Goal: Task Accomplishment & Management: Use online tool/utility

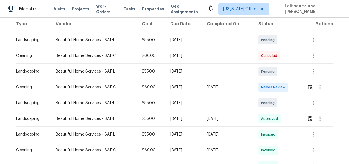
scroll to position [102, 0]
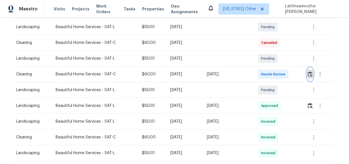
click at [308, 75] on img "button" at bounding box center [310, 73] width 5 height 5
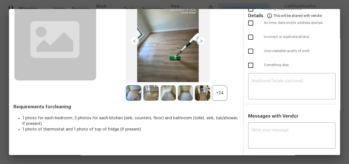
scroll to position [44, 0]
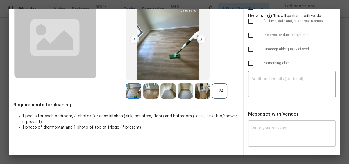
click at [268, 128] on textarea at bounding box center [292, 134] width 81 height 16
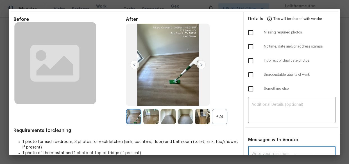
scroll to position [0, 0]
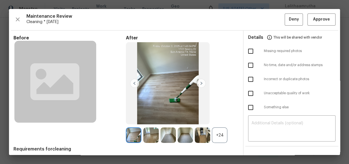
click at [200, 130] on img at bounding box center [202, 134] width 15 height 15
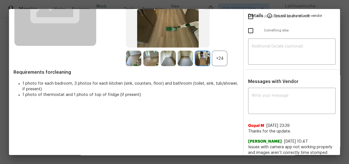
scroll to position [81, 0]
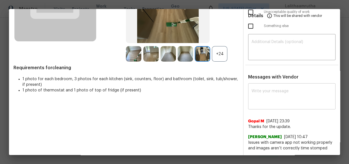
click at [262, 94] on textarea at bounding box center [292, 97] width 81 height 16
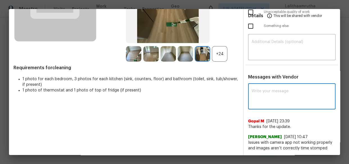
paste textarea "Maintenance Audit Team: Hello! Unfortunately, this cleaning visit completed on …"
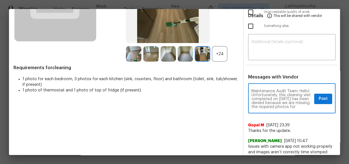
scroll to position [0, 0]
type textarea "Maintenance Audit Team: Hello! Unfortunately, this cleaning visit completed on …"
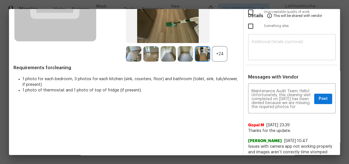
click at [269, 37] on div "​" at bounding box center [291, 47] width 87 height 25
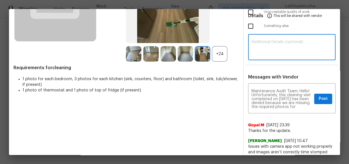
paste textarea "Maintenance Audit Team: Hello! Unfortunately, this cleaning visit completed on …"
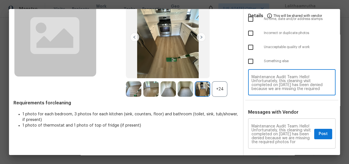
scroll to position [51, 0]
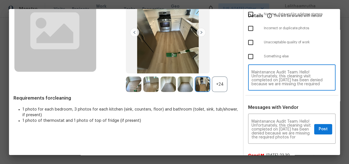
type textarea "Maintenance Audit Team: Hello! Unfortunately, this cleaning visit completed on …"
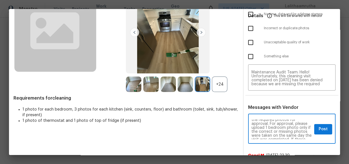
scroll to position [20, 0]
click at [319, 131] on span "Post" at bounding box center [323, 129] width 9 height 7
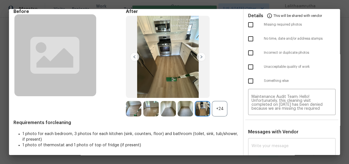
scroll to position [0, 0]
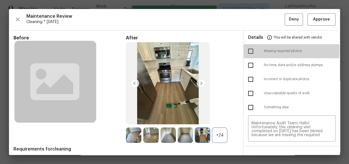
click at [246, 49] on input "checkbox" at bounding box center [251, 51] width 12 height 12
checkbox input "true"
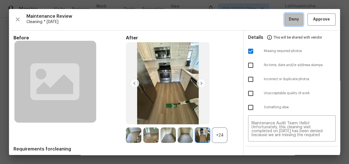
click at [291, 15] on button "Deny" at bounding box center [294, 19] width 18 height 12
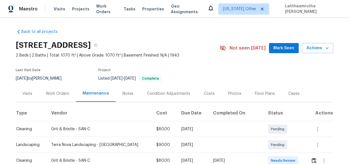
scroll to position [76, 0]
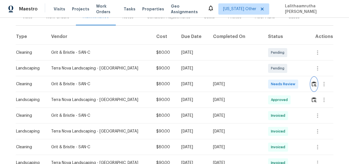
click at [312, 82] on img "button" at bounding box center [314, 83] width 5 height 5
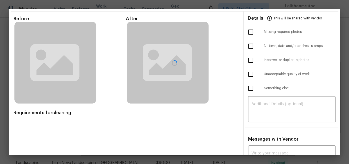
scroll to position [44, 0]
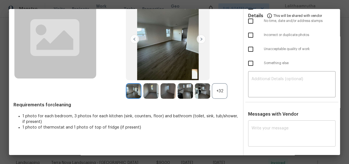
click at [271, 129] on textarea at bounding box center [292, 134] width 81 height 16
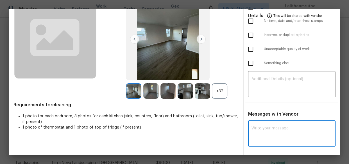
paste textarea "Maintenance Audit Team: Hello! Unfortunately this cleaning visit completed on 1…"
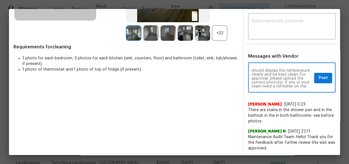
scroll to position [20, 0]
type textarea "Maintenance Audit Team: Hello! Unfortunately this cleaning visit completed on 1…"
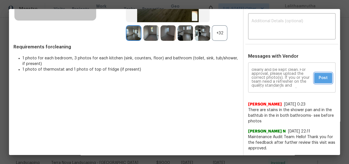
click at [319, 78] on span "Post" at bounding box center [323, 78] width 9 height 7
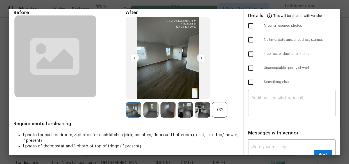
scroll to position [0, 0]
click at [302, 97] on textarea at bounding box center [292, 104] width 81 height 16
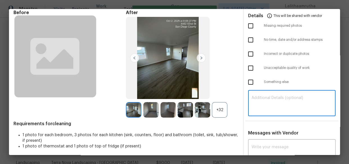
paste textarea "Maintenance Audit Team: Hello! Unfortunately this cleaning visit completed on 1…"
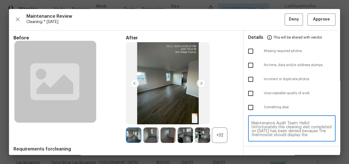
type textarea "Maintenance Audit Team: Hello! Unfortunately this cleaning visit completed on 1…"
click at [249, 51] on input "checkbox" at bounding box center [251, 51] width 12 height 12
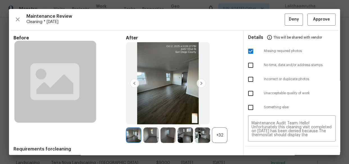
click at [247, 49] on input "checkbox" at bounding box center [251, 51] width 12 height 12
checkbox input "false"
click at [249, 104] on input "checkbox" at bounding box center [251, 108] width 12 height 12
checkbox input "true"
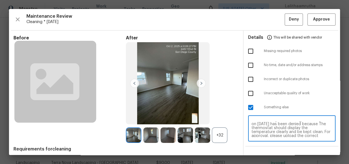
scroll to position [10, 0]
click at [289, 20] on span "Deny" at bounding box center [294, 19] width 10 height 7
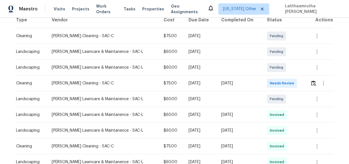
scroll to position [102, 0]
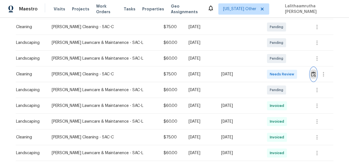
click at [312, 73] on img "button" at bounding box center [313, 73] width 5 height 5
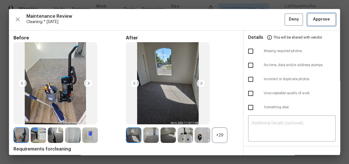
click at [315, 19] on span "Approve" at bounding box center [321, 19] width 17 height 7
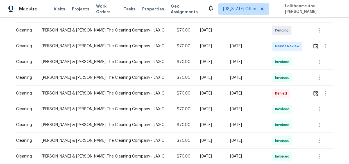
scroll to position [102, 0]
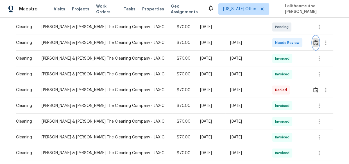
click at [315, 41] on button "button" at bounding box center [316, 42] width 6 height 13
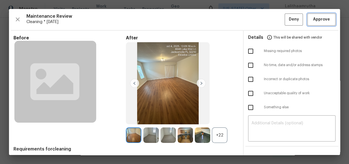
click at [320, 19] on span "Approve" at bounding box center [321, 19] width 17 height 7
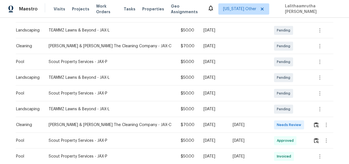
scroll to position [128, 0]
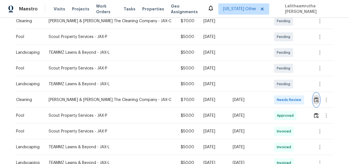
click at [314, 97] on img "button" at bounding box center [316, 99] width 5 height 5
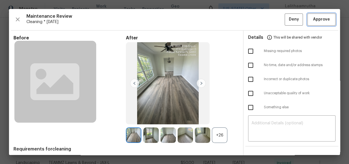
click at [321, 16] on span "Approve" at bounding box center [321, 19] width 17 height 7
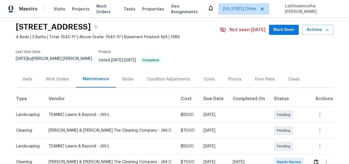
scroll to position [76, 0]
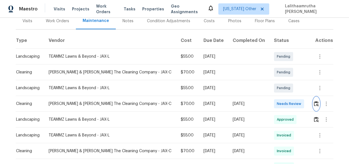
click at [314, 101] on img "button" at bounding box center [316, 103] width 5 height 5
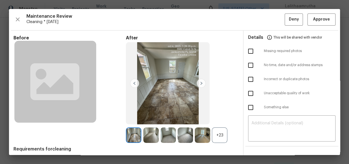
click at [316, 26] on div "Maintenance Review Cleaning * Mon, Sep 29 Deny Approve Before After +23 Require…" at bounding box center [174, 82] width 331 height 146
click at [319, 22] on span "Approve" at bounding box center [321, 19] width 17 height 7
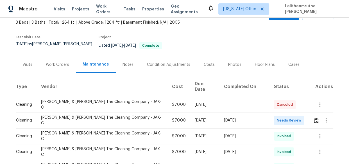
scroll to position [102, 0]
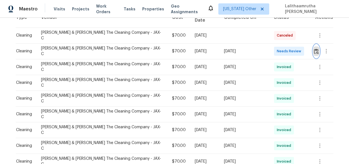
click at [314, 49] on img "button" at bounding box center [316, 51] width 5 height 5
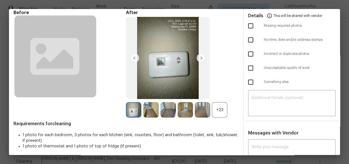
scroll to position [0, 0]
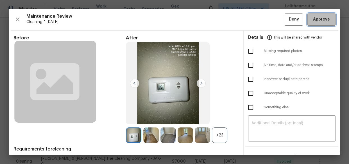
click at [313, 21] on span "Approve" at bounding box center [321, 19] width 17 height 7
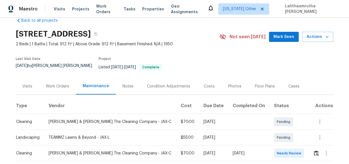
scroll to position [76, 0]
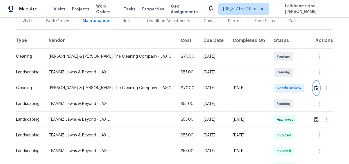
click at [314, 85] on img "button" at bounding box center [316, 87] width 5 height 5
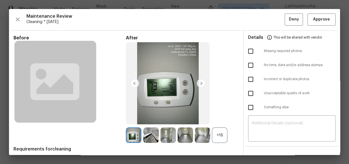
click at [215, 132] on div "+16" at bounding box center [219, 134] width 15 height 15
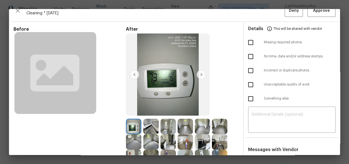
scroll to position [0, 0]
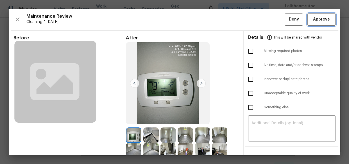
click at [327, 20] on button "Approve" at bounding box center [322, 19] width 28 height 12
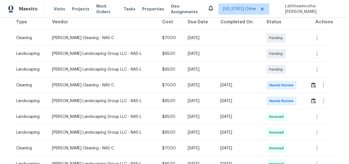
scroll to position [102, 0]
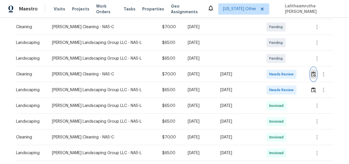
click at [311, 73] on img "button" at bounding box center [313, 73] width 5 height 5
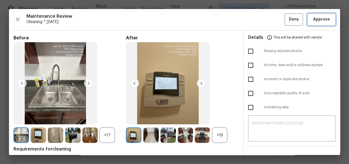
click at [319, 18] on span "Approve" at bounding box center [321, 19] width 17 height 7
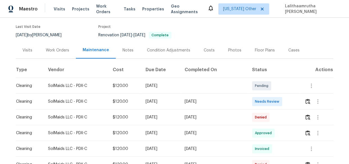
scroll to position [51, 0]
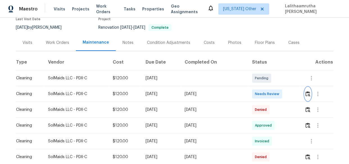
click at [307, 96] on img "button" at bounding box center [308, 93] width 5 height 5
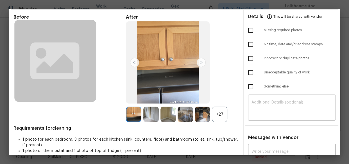
scroll to position [102, 0]
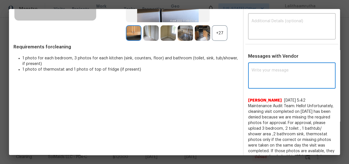
click at [277, 74] on textarea at bounding box center [292, 76] width 81 height 16
paste textarea "Maintenance Audit Team: Hello! Unfortunately, this cleaning visit completed on …"
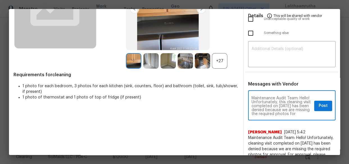
scroll to position [25, 0]
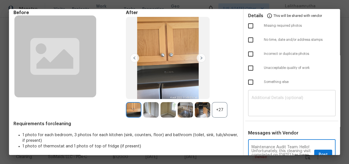
type textarea "Maintenance Audit Team: Hello! Unfortunately, this cleaning visit completed on …"
click at [285, 94] on div "​" at bounding box center [291, 103] width 87 height 25
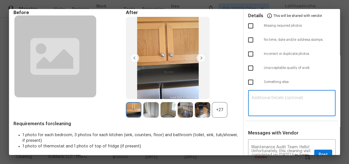
paste textarea "Maintenance Audit Team: Hello! Unfortunately, this cleaning visit completed on …"
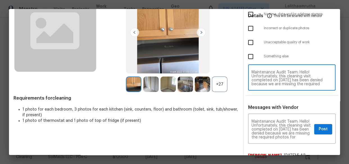
scroll to position [0, 0]
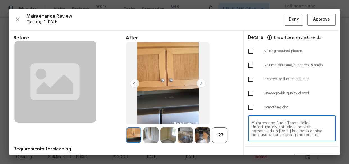
type textarea "Maintenance Audit Team: Hello! Unfortunately, this cleaning visit completed on …"
click at [245, 51] on input "checkbox" at bounding box center [251, 51] width 12 height 12
checkbox input "true"
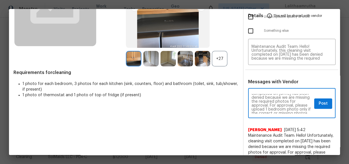
scroll to position [20, 0]
click at [319, 102] on span "Post" at bounding box center [323, 103] width 9 height 7
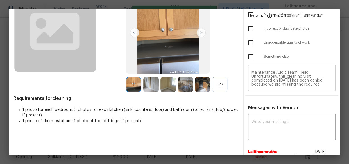
scroll to position [0, 0]
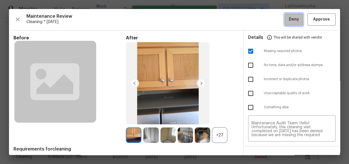
click at [289, 21] on span "Deny" at bounding box center [294, 19] width 10 height 7
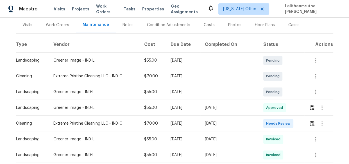
scroll to position [102, 0]
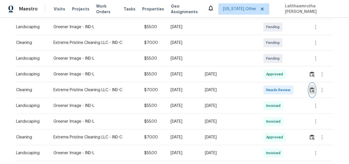
click at [309, 86] on button "button" at bounding box center [312, 89] width 6 height 13
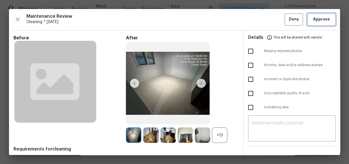
click at [315, 17] on span "Approve" at bounding box center [321, 19] width 17 height 7
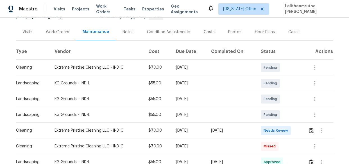
scroll to position [76, 0]
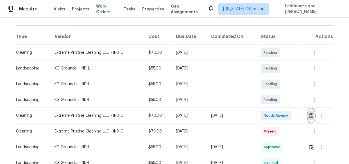
click at [310, 118] on button "button" at bounding box center [311, 115] width 6 height 13
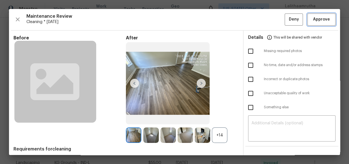
click at [322, 16] on span "Approve" at bounding box center [321, 19] width 17 height 7
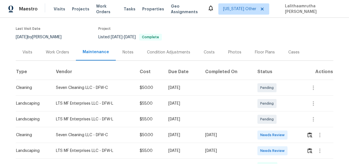
scroll to position [76, 0]
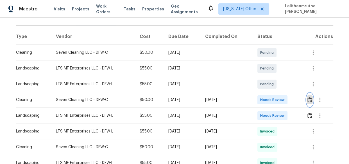
click at [311, 98] on img "button" at bounding box center [310, 99] width 5 height 5
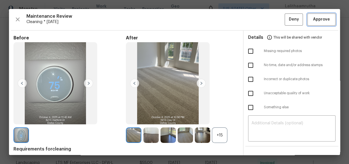
click at [319, 22] on span "Approve" at bounding box center [321, 19] width 17 height 7
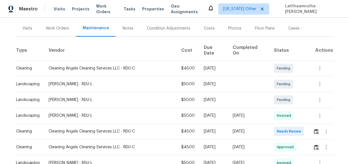
scroll to position [102, 0]
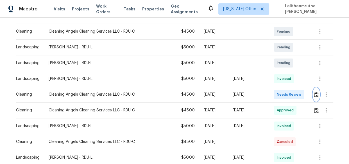
click at [314, 92] on img "button" at bounding box center [316, 94] width 5 height 5
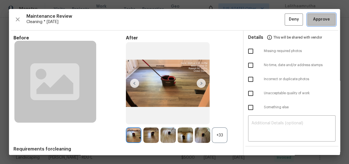
click at [324, 20] on span "Approve" at bounding box center [321, 19] width 17 height 7
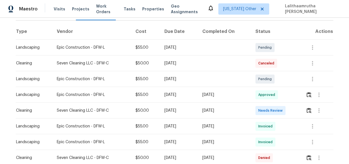
scroll to position [102, 0]
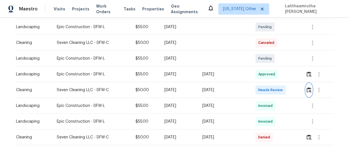
click at [310, 91] on img "button" at bounding box center [309, 89] width 5 height 5
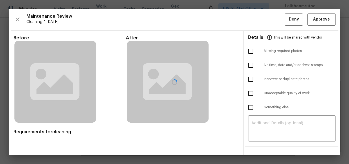
scroll to position [46, 0]
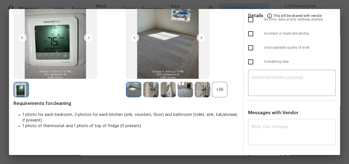
click at [295, 123] on div "x ​" at bounding box center [291, 132] width 87 height 25
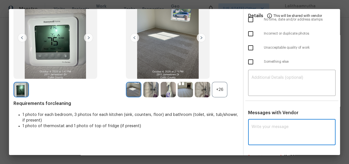
paste textarea "Maintenance Audit Team: Hello! Unfortunately, this cleaning visit completed on …"
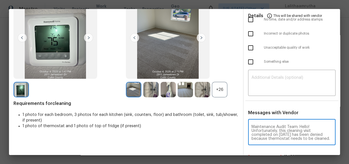
scroll to position [71, 0]
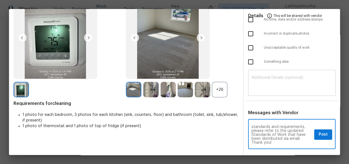
type textarea "Maintenance Audit Team: Hello! Unfortunately, this cleaning visit completed on …"
click at [290, 78] on textarea at bounding box center [292, 84] width 81 height 16
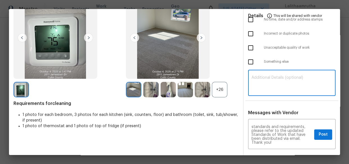
paste textarea "Maintenance Audit Team: Hello! Unfortunately, this cleaning visit completed on …"
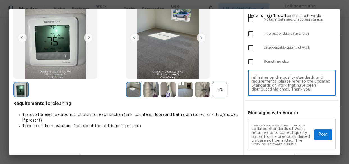
scroll to position [0, 0]
type textarea "Maintenance Audit Team: Hello! Unfortunately, this cleaning visit completed on …"
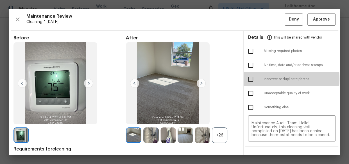
click at [249, 79] on input "checkbox" at bounding box center [251, 79] width 12 height 12
checkbox input "true"
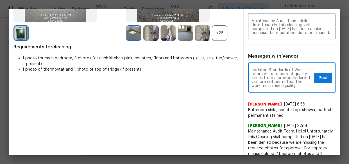
scroll to position [20, 0]
click at [319, 80] on span "Post" at bounding box center [323, 78] width 9 height 7
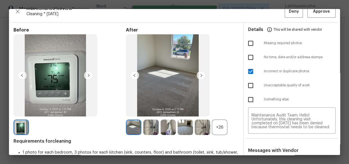
scroll to position [0, 0]
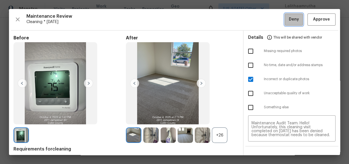
click at [294, 22] on span "Deny" at bounding box center [294, 19] width 10 height 7
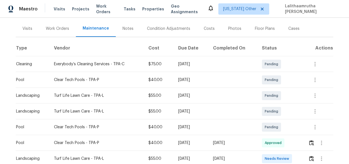
scroll to position [102, 0]
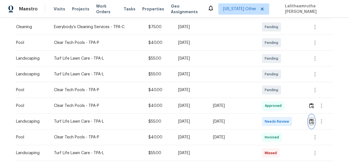
click at [309, 119] on img "button" at bounding box center [311, 121] width 5 height 5
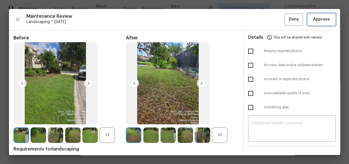
click at [319, 19] on span "Approve" at bounding box center [321, 19] width 17 height 7
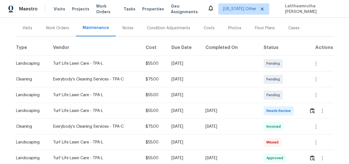
scroll to position [76, 0]
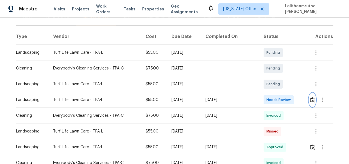
click at [310, 101] on img "button" at bounding box center [312, 99] width 5 height 5
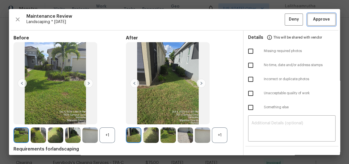
click at [318, 19] on span "Approve" at bounding box center [321, 19] width 17 height 7
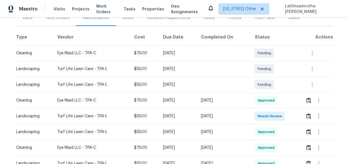
scroll to position [76, 0]
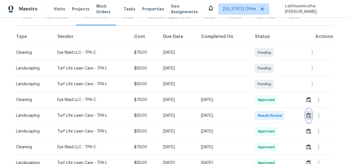
click at [308, 113] on img "button" at bounding box center [309, 115] width 5 height 5
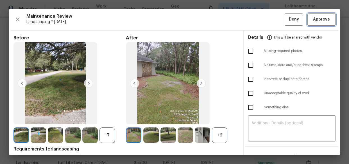
click at [321, 24] on button "Approve" at bounding box center [322, 19] width 28 height 12
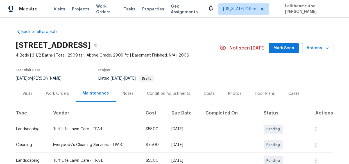
scroll to position [76, 0]
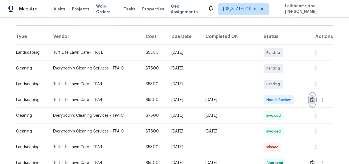
click at [310, 98] on img "button" at bounding box center [312, 99] width 5 height 5
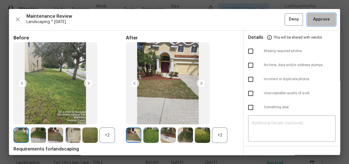
click at [322, 17] on span "Approve" at bounding box center [321, 19] width 17 height 7
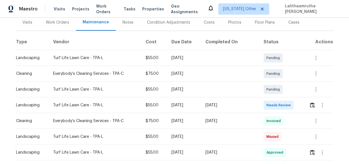
scroll to position [76, 0]
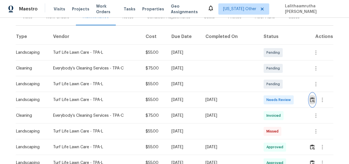
click at [312, 96] on button "button" at bounding box center [312, 99] width 6 height 13
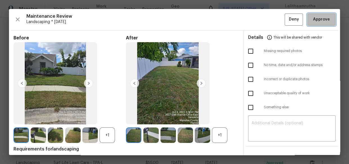
click at [316, 18] on span "Approve" at bounding box center [321, 19] width 17 height 7
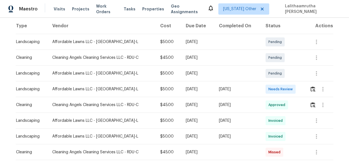
scroll to position [102, 0]
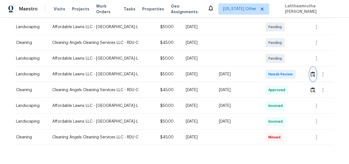
click at [313, 75] on img "button" at bounding box center [313, 73] width 5 height 5
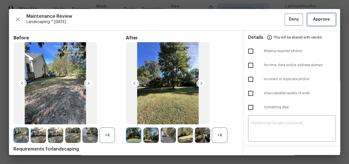
click at [315, 21] on span "Approve" at bounding box center [321, 19] width 17 height 7
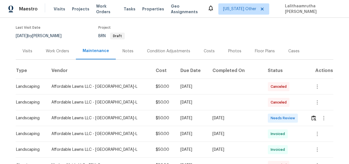
scroll to position [51, 0]
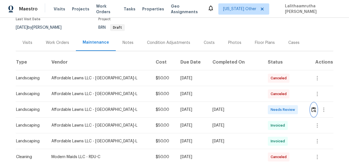
click at [312, 109] on img "button" at bounding box center [314, 109] width 5 height 5
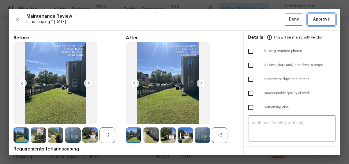
click at [316, 20] on span "Approve" at bounding box center [321, 19] width 17 height 7
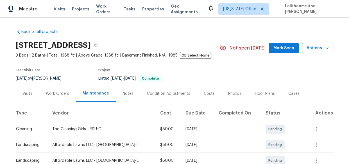
scroll to position [76, 0]
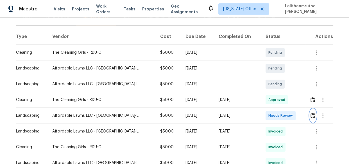
click at [311, 115] on img "button" at bounding box center [313, 115] width 5 height 5
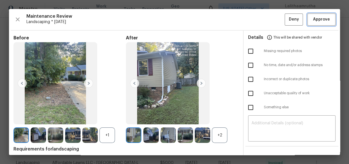
click at [318, 19] on span "Approve" at bounding box center [321, 19] width 17 height 7
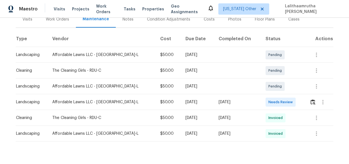
scroll to position [76, 0]
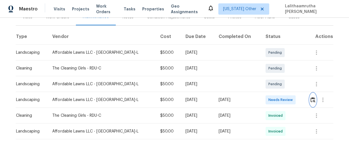
click at [311, 99] on img "button" at bounding box center [313, 99] width 5 height 5
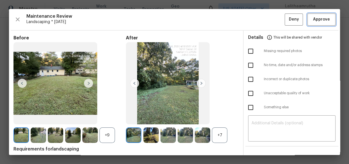
click at [314, 19] on span "Approve" at bounding box center [321, 19] width 17 height 7
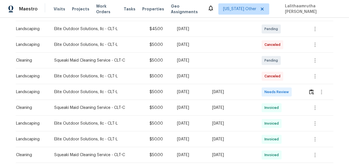
scroll to position [128, 0]
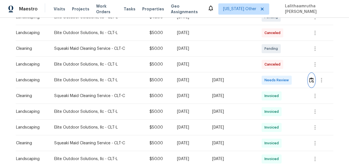
click at [309, 80] on img "button" at bounding box center [311, 79] width 5 height 5
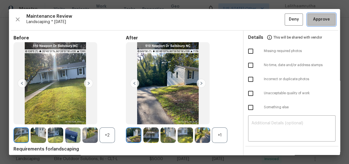
click at [315, 20] on span "Approve" at bounding box center [321, 19] width 17 height 7
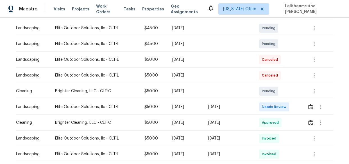
scroll to position [102, 0]
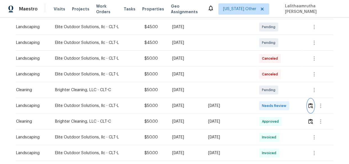
click at [309, 107] on img "button" at bounding box center [311, 105] width 5 height 5
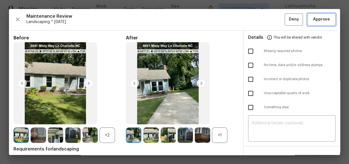
click at [317, 17] on span "Approve" at bounding box center [321, 19] width 17 height 7
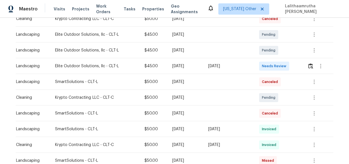
scroll to position [99, 0]
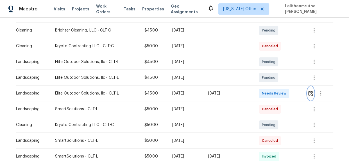
click at [312, 91] on img "button" at bounding box center [311, 93] width 5 height 5
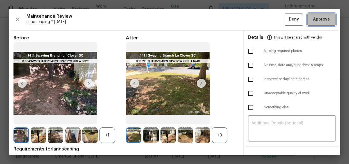
click at [313, 22] on span "Approve" at bounding box center [321, 19] width 17 height 7
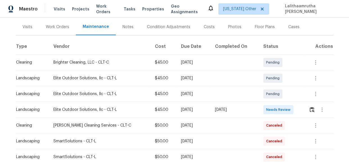
scroll to position [76, 0]
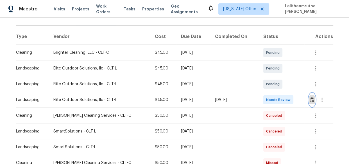
click at [310, 103] on button "button" at bounding box center [312, 99] width 6 height 13
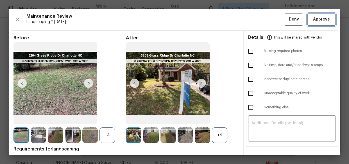
click at [315, 20] on span "Approve" at bounding box center [321, 19] width 17 height 7
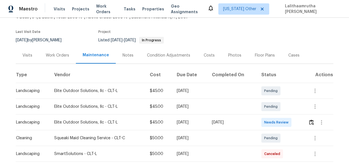
scroll to position [39, 0]
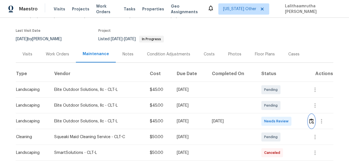
click at [312, 121] on img "button" at bounding box center [311, 120] width 5 height 5
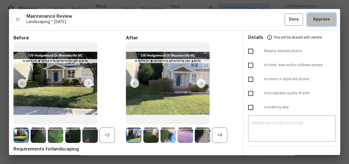
click at [313, 18] on span "Approve" at bounding box center [321, 19] width 17 height 7
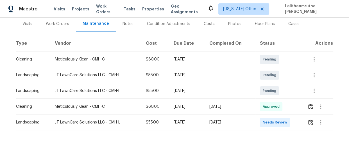
scroll to position [73, 0]
click at [309, 120] on img "button" at bounding box center [311, 122] width 5 height 5
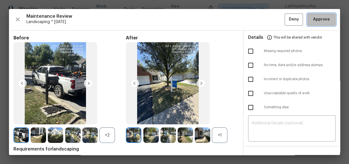
click at [314, 19] on span "Approve" at bounding box center [321, 19] width 17 height 7
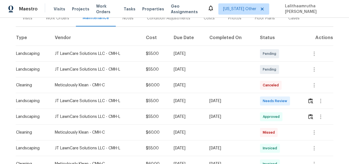
scroll to position [76, 0]
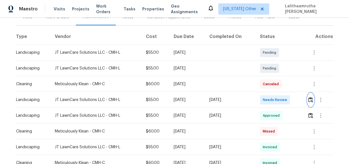
click at [310, 98] on img "button" at bounding box center [311, 99] width 5 height 5
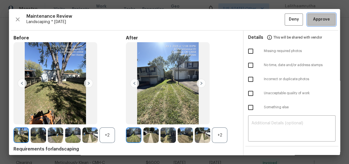
click at [314, 21] on span "Approve" at bounding box center [321, 19] width 17 height 7
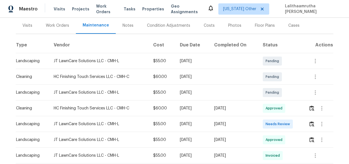
scroll to position [76, 0]
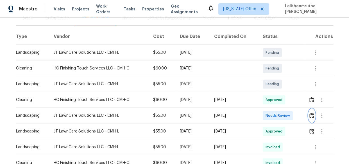
click at [310, 114] on img "button" at bounding box center [312, 115] width 5 height 5
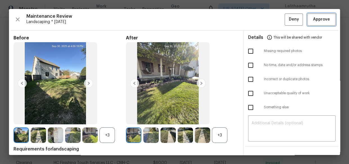
click at [316, 19] on span "Approve" at bounding box center [321, 19] width 17 height 7
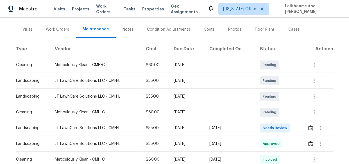
scroll to position [102, 0]
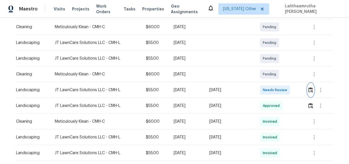
click at [311, 89] on img "button" at bounding box center [311, 89] width 5 height 5
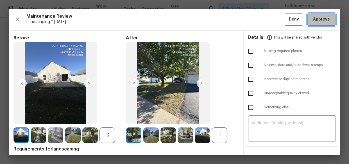
click at [313, 21] on span "Approve" at bounding box center [321, 19] width 17 height 7
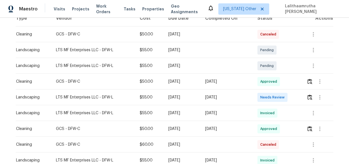
scroll to position [102, 0]
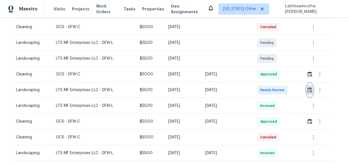
click at [311, 90] on img "button" at bounding box center [310, 89] width 5 height 5
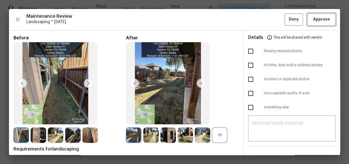
click at [321, 20] on span "Approve" at bounding box center [321, 19] width 17 height 7
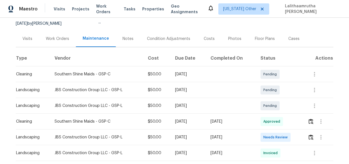
scroll to position [76, 0]
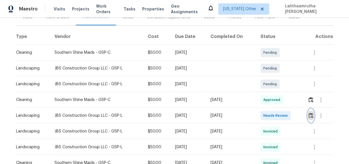
click at [311, 111] on button "button" at bounding box center [311, 115] width 6 height 13
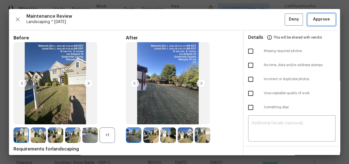
click at [313, 17] on span "Approve" at bounding box center [321, 19] width 17 height 7
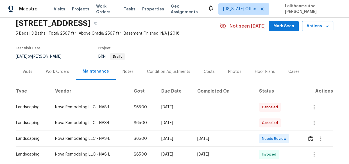
scroll to position [51, 0]
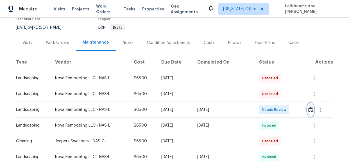
click at [309, 106] on button "button" at bounding box center [311, 109] width 6 height 13
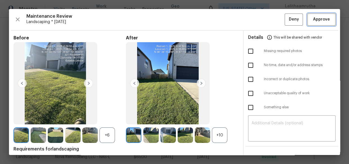
click at [318, 17] on span "Approve" at bounding box center [321, 19] width 17 height 7
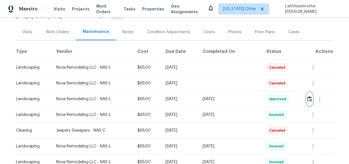
scroll to position [76, 0]
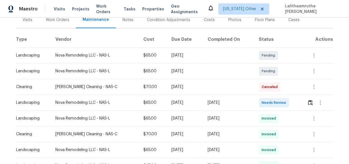
scroll to position [76, 0]
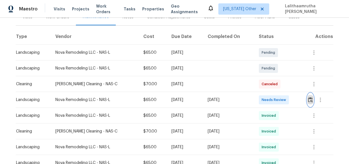
click at [308, 100] on img "button" at bounding box center [310, 99] width 5 height 5
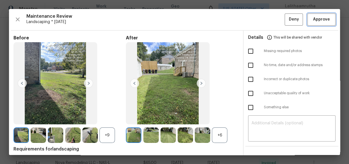
click at [318, 19] on span "Approve" at bounding box center [321, 19] width 17 height 7
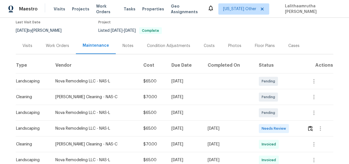
scroll to position [102, 0]
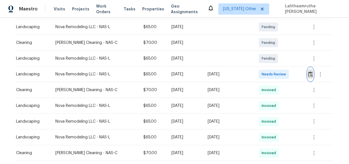
click at [311, 76] on img "button" at bounding box center [310, 73] width 5 height 5
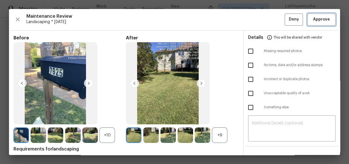
click at [316, 24] on button "Approve" at bounding box center [322, 19] width 28 height 12
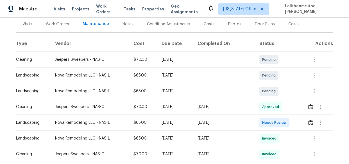
scroll to position [76, 0]
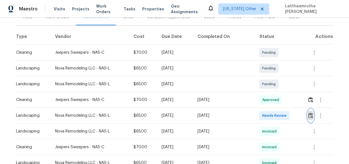
click at [309, 112] on button "button" at bounding box center [311, 115] width 6 height 13
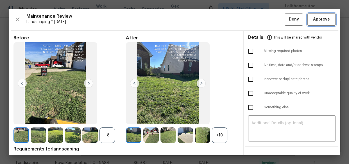
click at [321, 21] on span "Approve" at bounding box center [321, 19] width 17 height 7
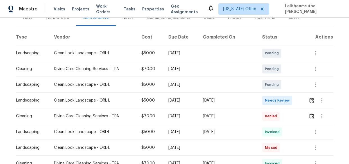
scroll to position [76, 0]
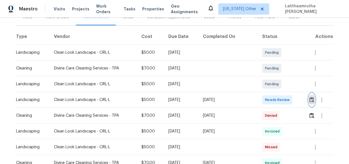
click at [310, 97] on img "button" at bounding box center [312, 99] width 5 height 5
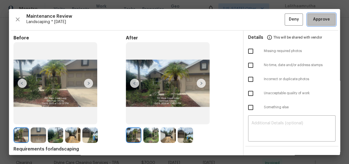
click at [313, 22] on span "Approve" at bounding box center [321, 19] width 17 height 7
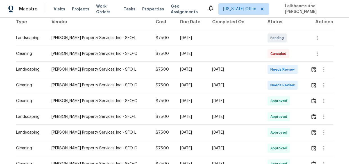
scroll to position [102, 0]
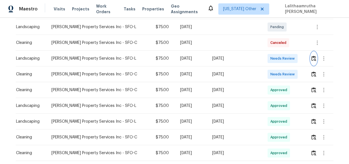
click at [312, 58] on img "button" at bounding box center [314, 58] width 5 height 5
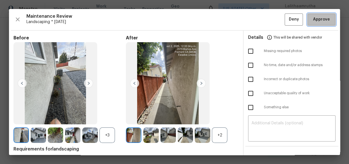
click at [313, 20] on span "Approve" at bounding box center [321, 19] width 17 height 7
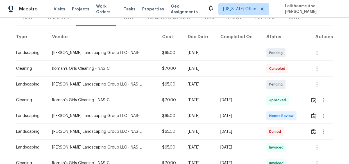
scroll to position [76, 0]
click at [310, 115] on button "button" at bounding box center [313, 115] width 6 height 13
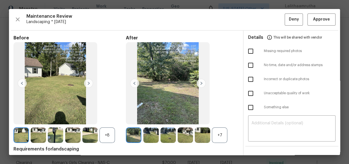
click at [204, 131] on img at bounding box center [202, 134] width 15 height 15
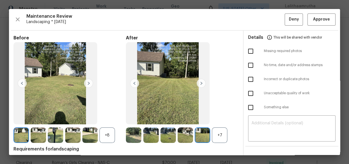
click at [184, 129] on img at bounding box center [185, 134] width 15 height 15
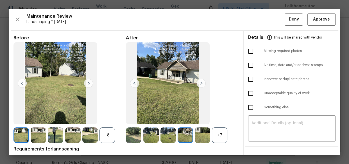
click at [170, 129] on img at bounding box center [168, 134] width 15 height 15
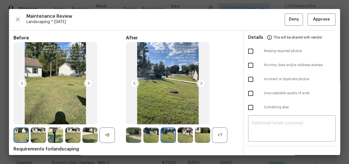
click at [161, 130] on img at bounding box center [168, 134] width 15 height 15
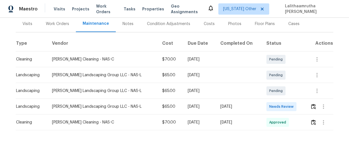
scroll to position [73, 0]
click at [312, 104] on img "button" at bounding box center [313, 106] width 5 height 5
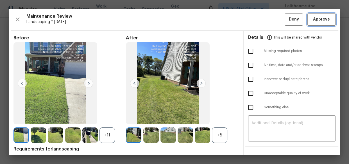
click at [321, 20] on span "Approve" at bounding box center [321, 19] width 17 height 7
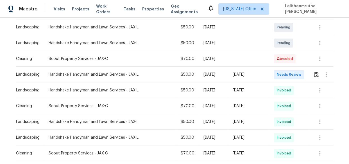
scroll to position [102, 0]
click at [314, 73] on img "button" at bounding box center [316, 73] width 5 height 5
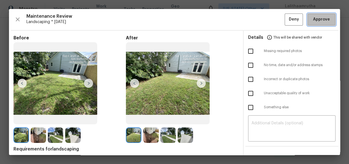
click at [315, 16] on span "Approve" at bounding box center [321, 19] width 17 height 7
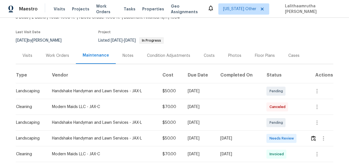
scroll to position [76, 0]
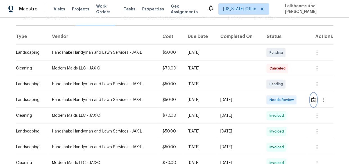
click at [311, 99] on img "button" at bounding box center [313, 99] width 5 height 5
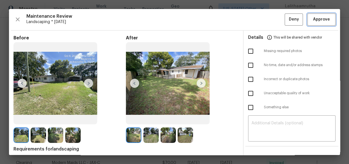
click at [317, 23] on button "Approve" at bounding box center [322, 19] width 28 height 12
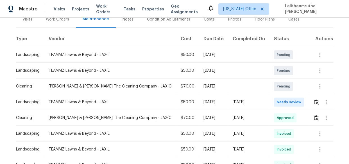
scroll to position [76, 0]
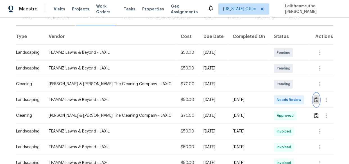
click at [315, 101] on img "button" at bounding box center [316, 99] width 5 height 5
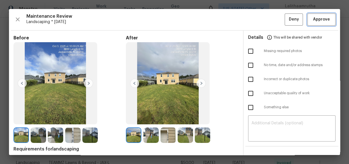
click at [320, 20] on span "Approve" at bounding box center [321, 19] width 17 height 7
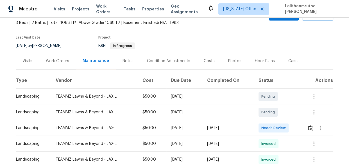
scroll to position [51, 0]
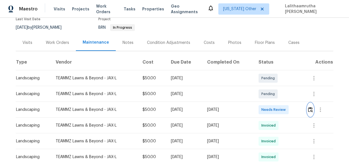
click at [308, 107] on img "button" at bounding box center [310, 109] width 5 height 5
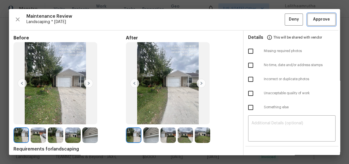
click at [318, 17] on span "Approve" at bounding box center [321, 19] width 17 height 7
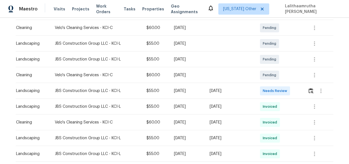
scroll to position [102, 0]
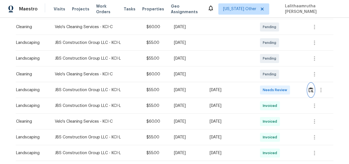
click at [309, 89] on img "button" at bounding box center [311, 89] width 5 height 5
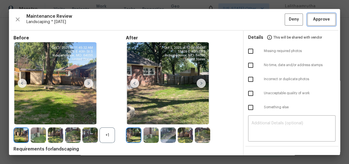
click at [315, 20] on span "Approve" at bounding box center [321, 19] width 17 height 7
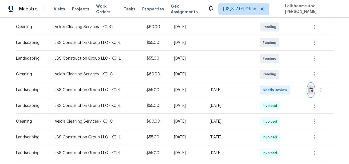
click at [309, 87] on img "button" at bounding box center [311, 89] width 5 height 5
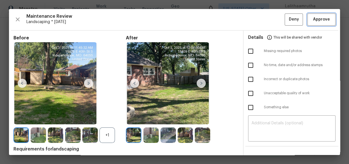
click at [316, 19] on span "Approve" at bounding box center [321, 19] width 17 height 7
click at [316, 19] on div "Maintenance Review Landscaping * Mon, Sep 29 Deny" at bounding box center [174, 19] width 322 height 12
click at [316, 19] on span "Approve" at bounding box center [321, 19] width 17 height 7
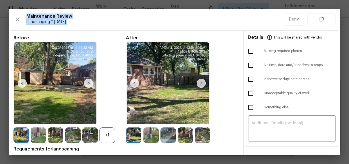
click at [316, 19] on div "Maintenance Review Landscaping * Mon, Sep 29 Deny" at bounding box center [174, 19] width 322 height 12
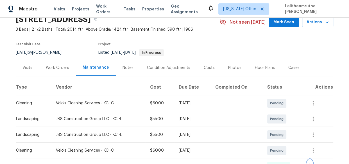
scroll to position [25, 0]
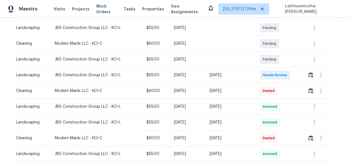
scroll to position [102, 0]
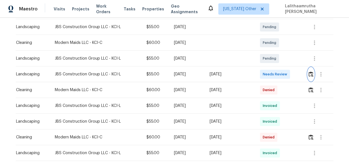
click at [308, 69] on button "button" at bounding box center [311, 73] width 6 height 13
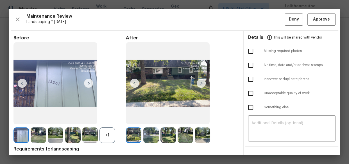
click at [323, 12] on div "Maintenance Review Landscaping * Mon, Sep 29 Deny Approve Before +1 After Requi…" at bounding box center [174, 82] width 331 height 146
click at [322, 15] on button "Approve" at bounding box center [322, 19] width 28 height 12
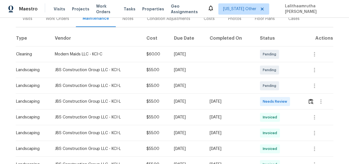
scroll to position [76, 0]
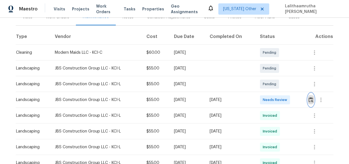
click at [311, 101] on img "button" at bounding box center [311, 99] width 5 height 5
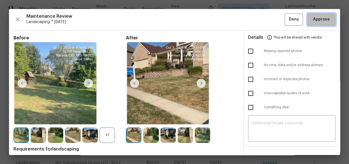
click at [325, 15] on button "Approve" at bounding box center [322, 19] width 28 height 12
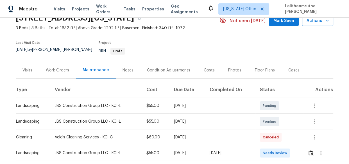
scroll to position [51, 0]
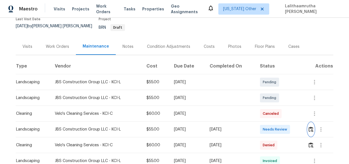
click at [310, 127] on img "button" at bounding box center [311, 129] width 5 height 5
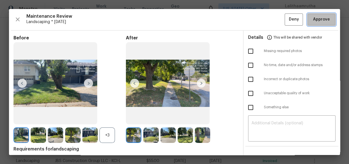
click at [318, 20] on span "Approve" at bounding box center [321, 19] width 17 height 7
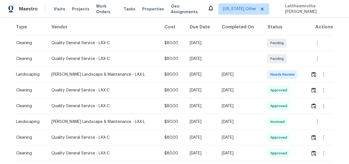
scroll to position [102, 0]
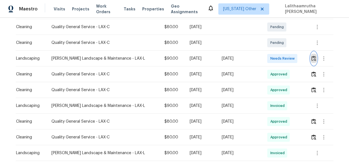
click at [312, 61] on img "button" at bounding box center [314, 58] width 5 height 5
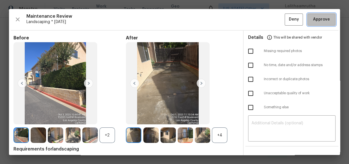
click at [321, 19] on span "Approve" at bounding box center [321, 19] width 17 height 7
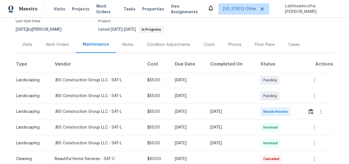
scroll to position [51, 0]
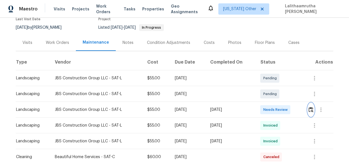
click at [309, 109] on img "button" at bounding box center [311, 109] width 5 height 5
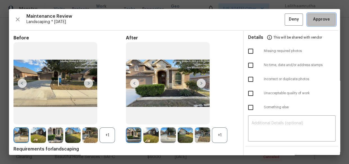
click at [316, 19] on span "Approve" at bounding box center [321, 19] width 17 height 7
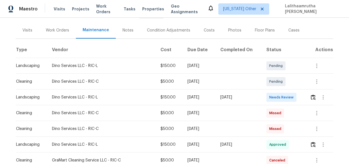
scroll to position [76, 0]
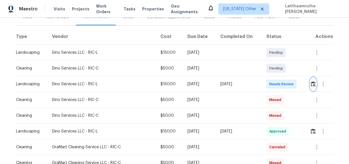
click at [314, 85] on img "button" at bounding box center [313, 83] width 5 height 5
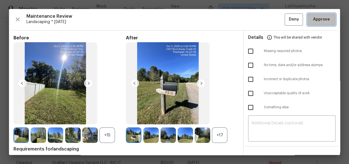
click at [323, 22] on span "Approve" at bounding box center [321, 19] width 17 height 7
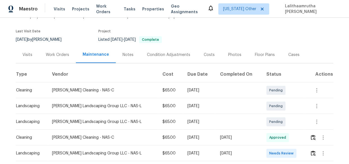
scroll to position [76, 0]
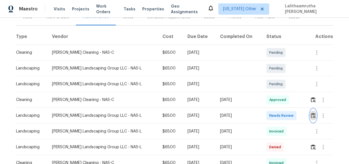
click at [311, 114] on img "button" at bounding box center [313, 115] width 5 height 5
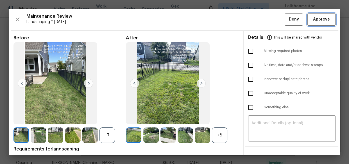
click at [323, 22] on span "Approve" at bounding box center [321, 19] width 17 height 7
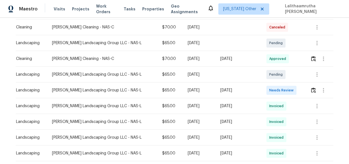
scroll to position [102, 0]
click at [311, 91] on img "button" at bounding box center [313, 89] width 5 height 5
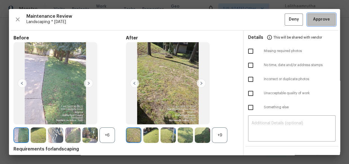
click at [320, 22] on span "Approve" at bounding box center [321, 19] width 17 height 7
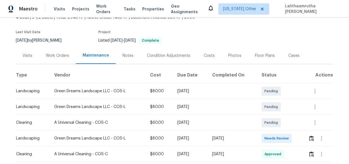
scroll to position [102, 0]
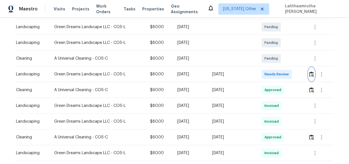
click at [309, 74] on img "button" at bounding box center [311, 73] width 5 height 5
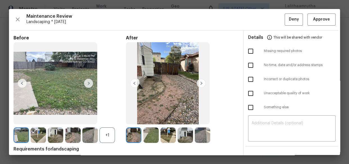
click at [321, 12] on div "Maintenance Review Landscaping * Mon, Sep 29 Deny Approve Before +1 After Requi…" at bounding box center [174, 82] width 331 height 146
click at [320, 15] on button "Approve" at bounding box center [322, 19] width 28 height 12
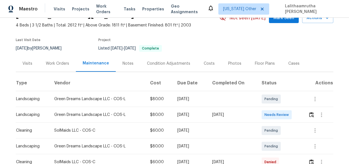
scroll to position [76, 0]
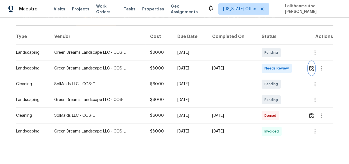
click at [310, 68] on img "button" at bounding box center [311, 68] width 5 height 5
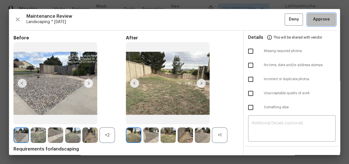
click at [316, 16] on span "Approve" at bounding box center [321, 19] width 17 height 7
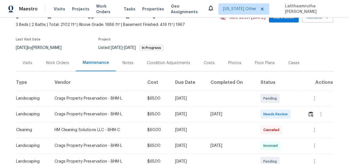
scroll to position [51, 0]
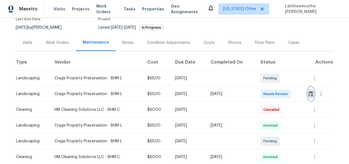
click at [310, 93] on img "button" at bounding box center [311, 93] width 5 height 5
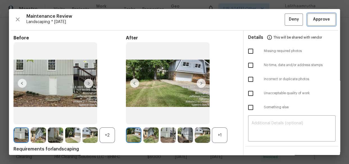
click at [318, 25] on button "Approve" at bounding box center [322, 19] width 28 height 12
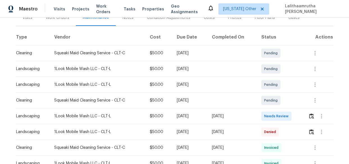
scroll to position [76, 0]
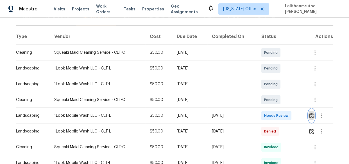
click at [309, 114] on img "button" at bounding box center [311, 115] width 5 height 5
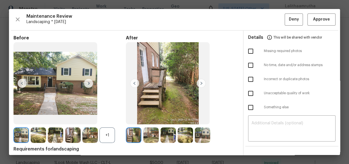
click at [322, 12] on div "Maintenance Review Landscaping * Mon, Sep 29 Deny Approve Before +1 After Requi…" at bounding box center [174, 82] width 331 height 146
click at [320, 19] on span "Approve" at bounding box center [321, 19] width 17 height 7
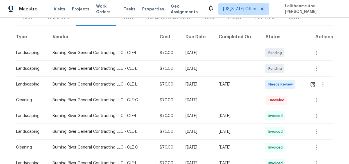
scroll to position [76, 0]
click at [311, 84] on img "button" at bounding box center [313, 83] width 5 height 5
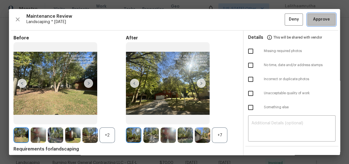
click at [318, 20] on span "Approve" at bounding box center [321, 19] width 17 height 7
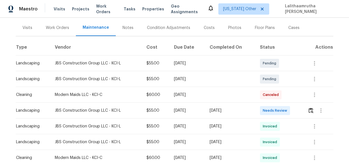
scroll to position [76, 0]
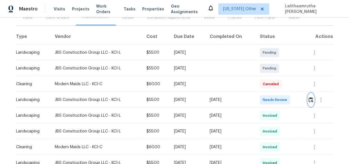
click at [309, 99] on img "button" at bounding box center [311, 99] width 5 height 5
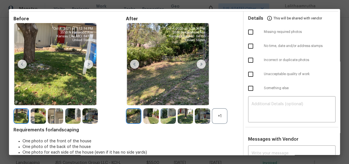
scroll to position [52, 0]
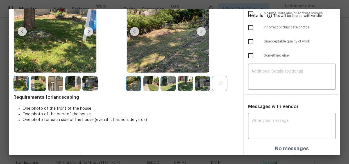
click at [215, 80] on div "+1" at bounding box center [219, 83] width 15 height 15
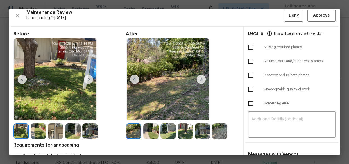
scroll to position [0, 0]
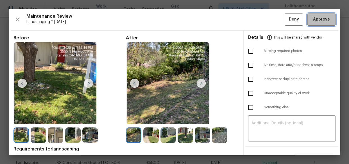
click at [323, 17] on span "Approve" at bounding box center [321, 19] width 17 height 7
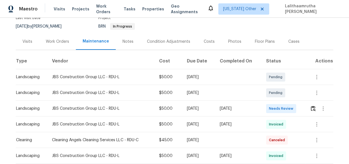
scroll to position [76, 0]
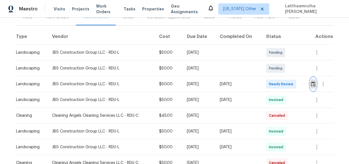
click at [312, 84] on img "button" at bounding box center [313, 83] width 5 height 5
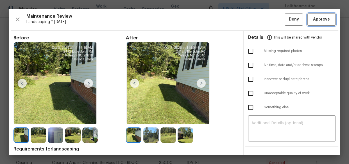
click at [308, 19] on button "Approve" at bounding box center [322, 19] width 28 height 12
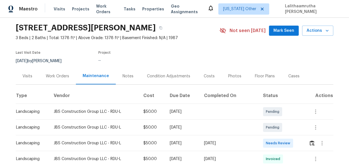
scroll to position [76, 0]
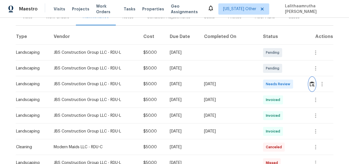
click at [311, 82] on img "button" at bounding box center [312, 83] width 5 height 5
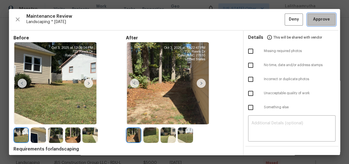
click at [314, 20] on span "Approve" at bounding box center [321, 19] width 17 height 7
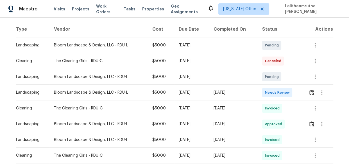
scroll to position [102, 0]
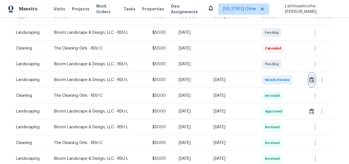
click at [310, 77] on img "button" at bounding box center [312, 79] width 5 height 5
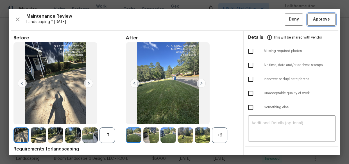
click at [318, 19] on span "Approve" at bounding box center [321, 19] width 17 height 7
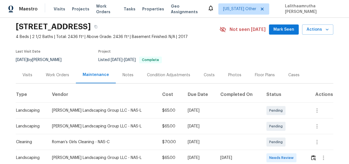
scroll to position [76, 0]
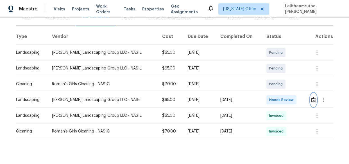
click at [311, 100] on img "button" at bounding box center [313, 99] width 5 height 5
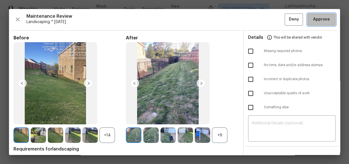
click at [318, 19] on span "Approve" at bounding box center [321, 19] width 17 height 7
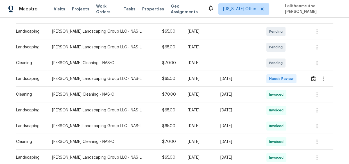
scroll to position [102, 0]
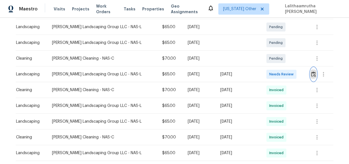
click at [314, 76] on img "button" at bounding box center [313, 73] width 5 height 5
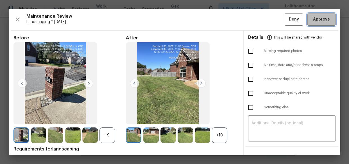
click at [315, 19] on span "Approve" at bounding box center [321, 19] width 17 height 7
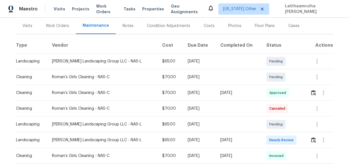
scroll to position [76, 0]
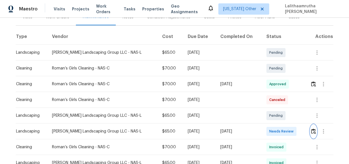
click at [311, 129] on img "button" at bounding box center [313, 131] width 5 height 5
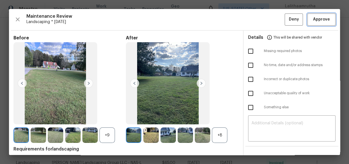
click at [313, 21] on span "Approve" at bounding box center [321, 19] width 17 height 7
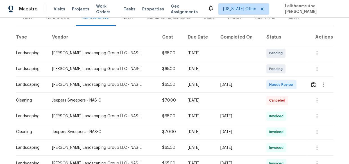
scroll to position [76, 0]
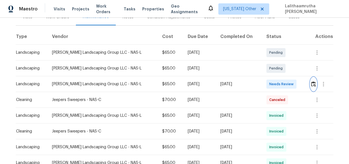
click at [311, 84] on img "button" at bounding box center [313, 83] width 5 height 5
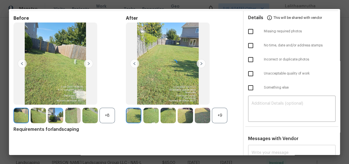
scroll to position [44, 0]
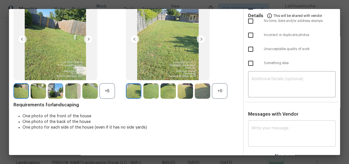
click at [291, 134] on textarea at bounding box center [292, 134] width 81 height 16
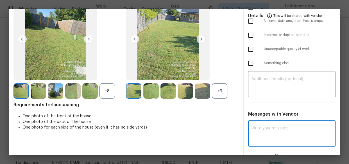
paste textarea "Maintenance Audit Team: Hello! Unfortunately, this landscaping visit completed …"
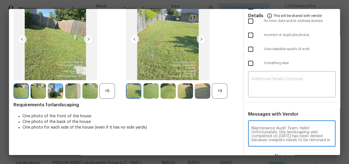
scroll to position [75, 0]
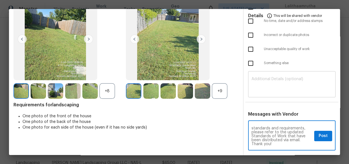
type textarea "Maintenance Audit Team: Hello! Unfortunately, this landscaping visit completed …"
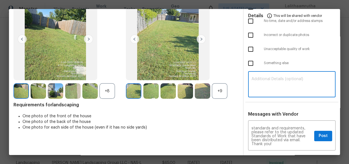
click at [292, 88] on textarea at bounding box center [292, 85] width 81 height 16
paste textarea "Maintenance Audit Team: Hello! Unfortunately, this landscaping visit completed …"
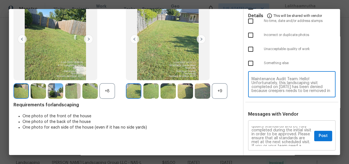
scroll to position [0, 0]
type textarea "Maintenance Audit Team: Hello! Unfortunately, this landscaping visit completed …"
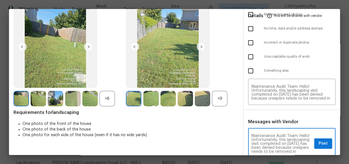
scroll to position [56, 0]
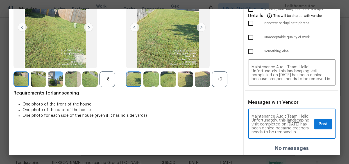
click at [304, 132] on textarea "Maintenance Audit Team: Hello! Unfortunately, this landscaping visit completed …" at bounding box center [282, 124] width 60 height 20
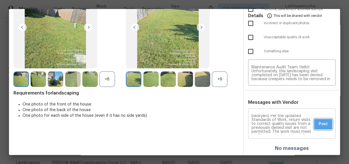
click at [319, 124] on span "Post" at bounding box center [323, 124] width 9 height 7
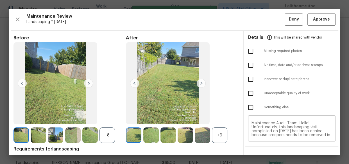
scroll to position [0, 0]
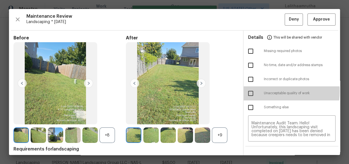
click at [249, 91] on input "checkbox" at bounding box center [251, 93] width 12 height 12
checkbox input "true"
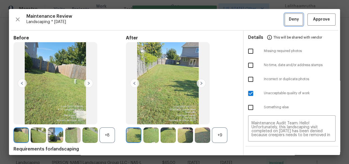
click at [288, 15] on button "Deny" at bounding box center [294, 19] width 18 height 12
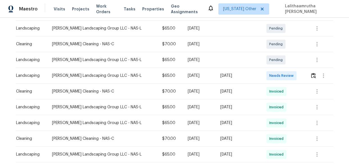
scroll to position [102, 0]
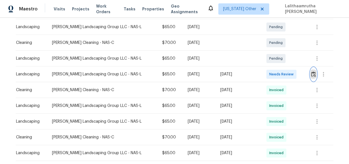
click at [311, 75] on img "button" at bounding box center [313, 73] width 5 height 5
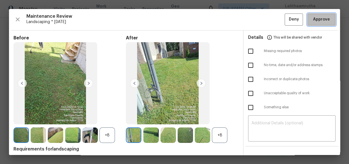
click at [316, 20] on span "Approve" at bounding box center [321, 19] width 17 height 7
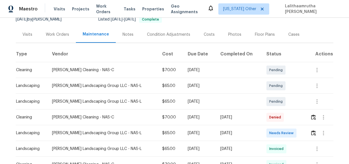
scroll to position [76, 0]
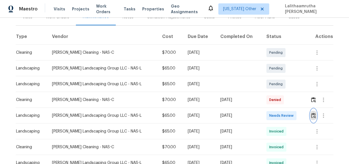
click at [311, 114] on img "button" at bounding box center [313, 115] width 5 height 5
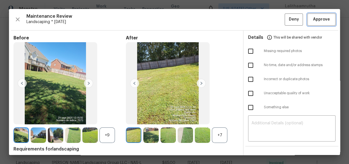
click at [317, 20] on span "Approve" at bounding box center [321, 19] width 17 height 7
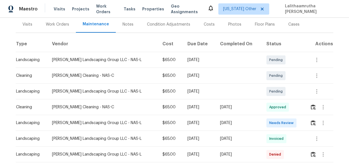
scroll to position [76, 0]
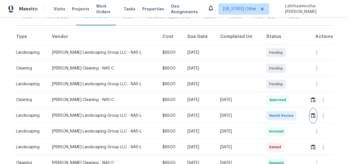
click at [311, 116] on img "button" at bounding box center [313, 115] width 5 height 5
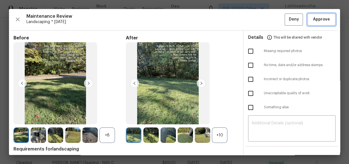
click at [314, 21] on span "Approve" at bounding box center [321, 19] width 17 height 7
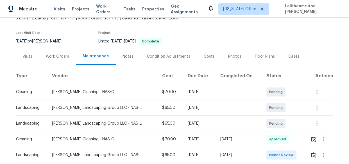
scroll to position [76, 0]
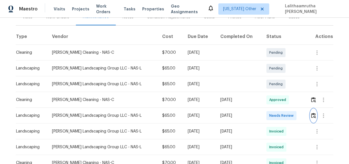
click at [312, 113] on img "button" at bounding box center [313, 115] width 5 height 5
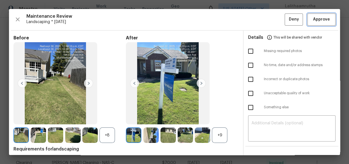
click at [313, 20] on span "Approve" at bounding box center [321, 19] width 17 height 7
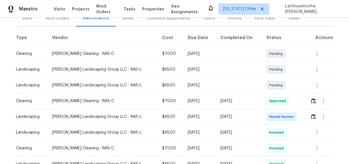
scroll to position [102, 0]
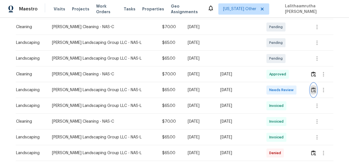
click at [312, 88] on img "button" at bounding box center [313, 89] width 5 height 5
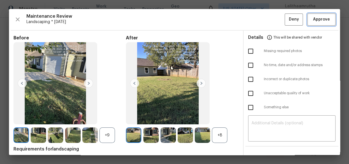
click at [317, 22] on span "Approve" at bounding box center [321, 19] width 17 height 7
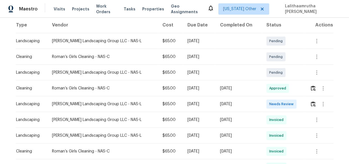
scroll to position [102, 0]
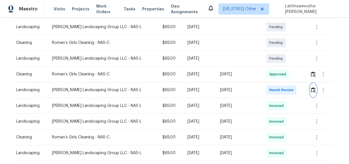
click at [313, 88] on img "button" at bounding box center [313, 89] width 5 height 5
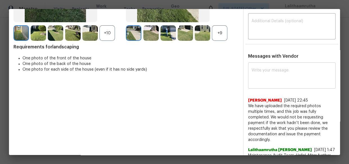
click at [284, 67] on div "x ​" at bounding box center [291, 76] width 87 height 25
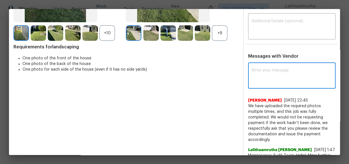
click at [283, 72] on textarea at bounding box center [292, 76] width 81 height 16
paste textarea "Maintenance Audit Team: Hello! Unfortunately, this landscaping visit completed …"
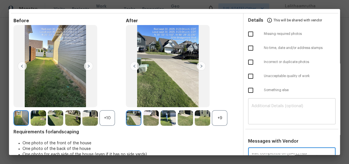
scroll to position [25, 0]
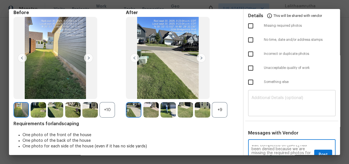
type textarea "Maintenance Audit Team: Hello! Unfortunately, this landscaping visit completed …"
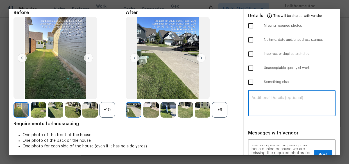
click at [258, 105] on textarea at bounding box center [292, 104] width 81 height 16
paste textarea "Maintenance Audit Team: Hello! Unfortunately, this landscaping visit completed …"
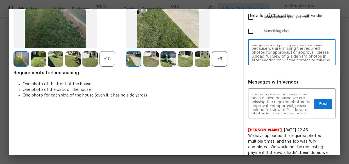
scroll to position [76, 0]
type textarea "Maintenance Audit Team: Hello! Unfortunately, this landscaping visit completed …"
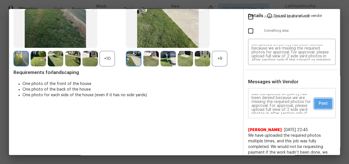
click at [326, 105] on button "Post" at bounding box center [323, 103] width 18 height 10
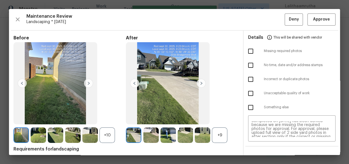
scroll to position [0, 0]
click at [249, 51] on input "checkbox" at bounding box center [251, 51] width 12 height 12
checkbox input "true"
click at [290, 22] on span "Deny" at bounding box center [294, 19] width 10 height 7
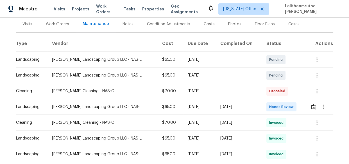
scroll to position [76, 0]
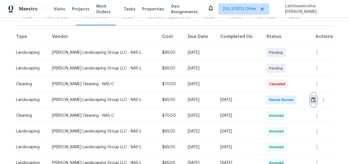
click at [310, 98] on button "button" at bounding box center [313, 99] width 6 height 13
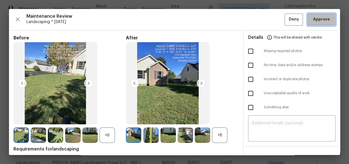
click at [321, 21] on span "Approve" at bounding box center [321, 19] width 17 height 7
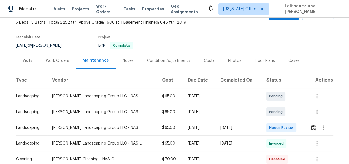
scroll to position [51, 0]
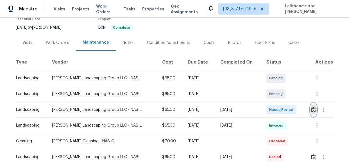
click at [314, 113] on button "button" at bounding box center [313, 109] width 6 height 13
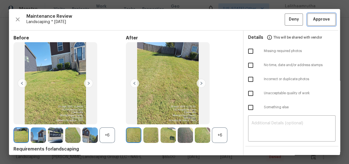
click at [316, 20] on span "Approve" at bounding box center [321, 19] width 17 height 7
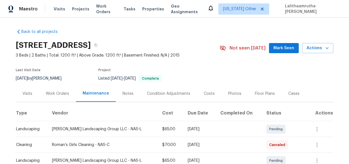
scroll to position [102, 0]
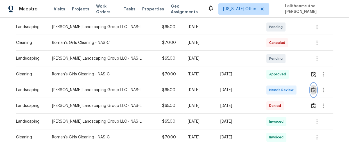
click at [311, 87] on img "button" at bounding box center [313, 89] width 5 height 5
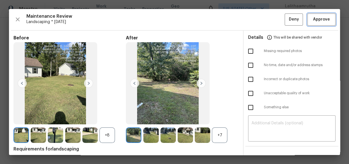
click at [319, 16] on span "Approve" at bounding box center [321, 19] width 17 height 7
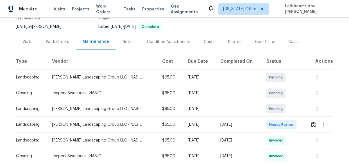
scroll to position [76, 0]
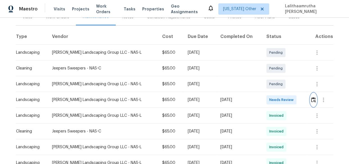
click at [313, 101] on img "button" at bounding box center [313, 99] width 5 height 5
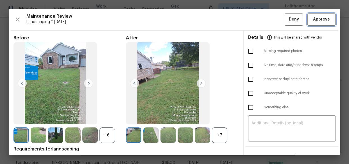
click at [315, 20] on span "Approve" at bounding box center [321, 19] width 17 height 7
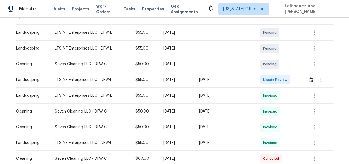
scroll to position [128, 0]
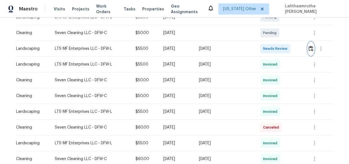
click at [310, 49] on img "button" at bounding box center [311, 48] width 5 height 5
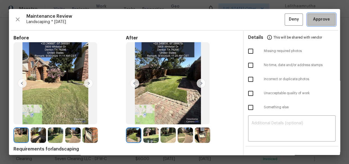
click at [317, 20] on span "Approve" at bounding box center [321, 19] width 17 height 7
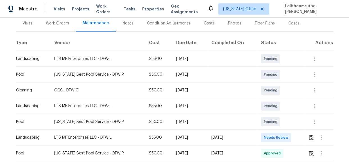
scroll to position [102, 0]
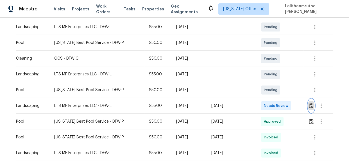
click at [308, 108] on button "button" at bounding box center [311, 105] width 6 height 13
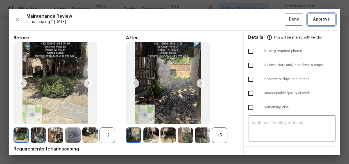
click at [313, 22] on span "Approve" at bounding box center [321, 19] width 17 height 7
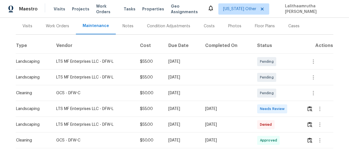
scroll to position [76, 0]
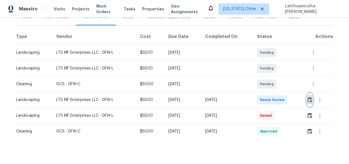
click at [307, 96] on button "button" at bounding box center [310, 99] width 6 height 13
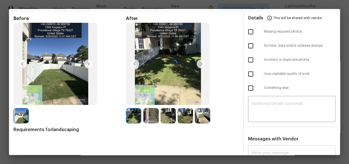
scroll to position [44, 0]
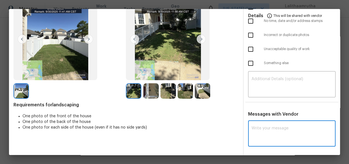
click at [274, 133] on textarea at bounding box center [292, 134] width 81 height 16
paste textarea "Maintenance Audit Team: Hello! After further review the visit has been approved…"
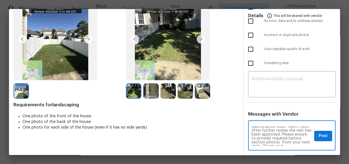
scroll to position [0, 0]
type textarea "Maintenance Audit Team: Hello! After further review the visit has been approved…"
click at [314, 132] on button "Post" at bounding box center [323, 136] width 18 height 10
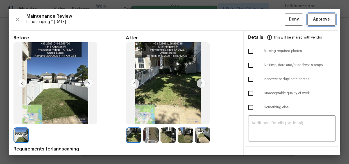
click at [318, 14] on button "Approve" at bounding box center [322, 19] width 28 height 12
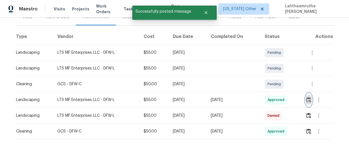
click at [307, 102] on img "button" at bounding box center [309, 99] width 5 height 5
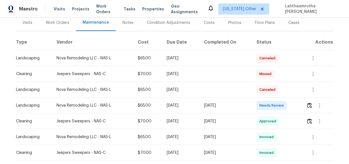
scroll to position [76, 0]
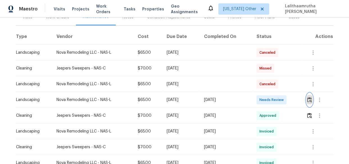
click at [310, 99] on img "button" at bounding box center [309, 99] width 5 height 5
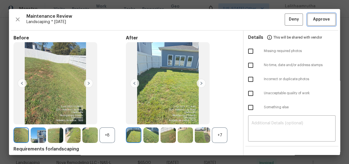
click at [322, 20] on span "Approve" at bounding box center [321, 19] width 17 height 7
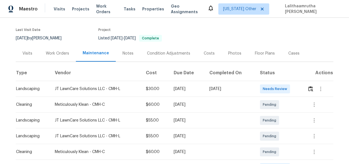
scroll to position [76, 0]
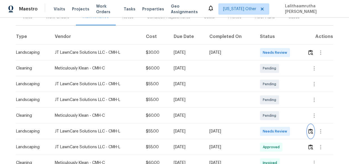
click at [309, 129] on img "button" at bounding box center [311, 131] width 5 height 5
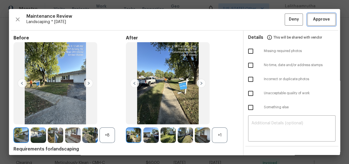
click at [320, 18] on span "Approve" at bounding box center [321, 19] width 17 height 7
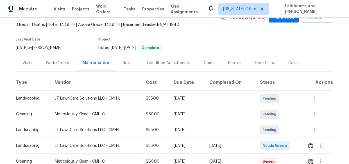
scroll to position [76, 0]
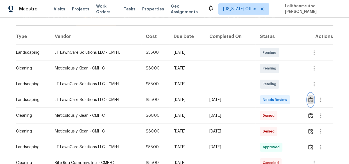
click at [311, 99] on img "button" at bounding box center [311, 99] width 5 height 5
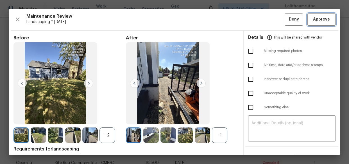
click at [318, 21] on span "Approve" at bounding box center [321, 19] width 17 height 7
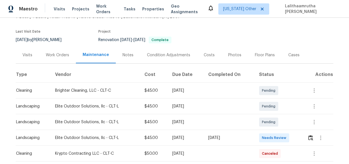
scroll to position [102, 0]
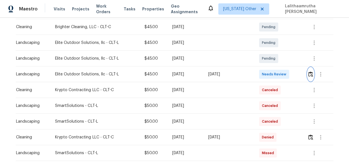
click at [309, 76] on img "button" at bounding box center [311, 73] width 5 height 5
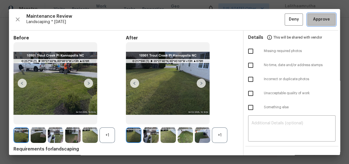
click at [313, 21] on span "Approve" at bounding box center [321, 19] width 17 height 7
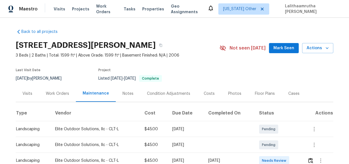
scroll to position [76, 0]
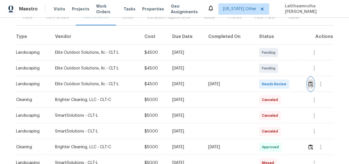
click at [309, 84] on img "button" at bounding box center [311, 83] width 5 height 5
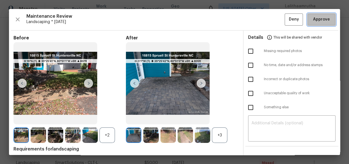
click at [313, 20] on span "Approve" at bounding box center [321, 19] width 17 height 7
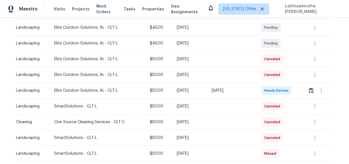
scroll to position [102, 0]
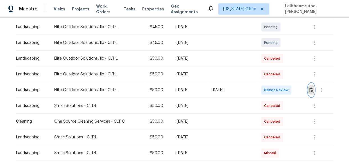
click at [310, 89] on img "button" at bounding box center [311, 89] width 5 height 5
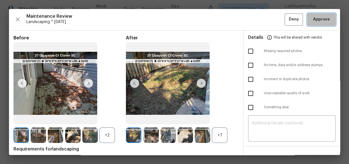
click at [314, 19] on span "Approve" at bounding box center [321, 19] width 17 height 7
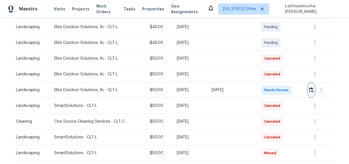
click at [311, 93] on button "button" at bounding box center [311, 89] width 6 height 13
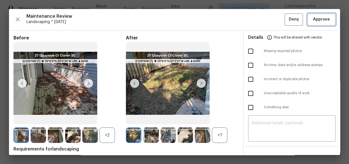
click at [314, 18] on span "Approve" at bounding box center [321, 19] width 17 height 7
click at [314, 22] on span "Approve" at bounding box center [321, 19] width 17 height 7
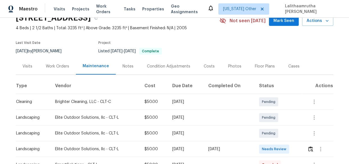
scroll to position [76, 0]
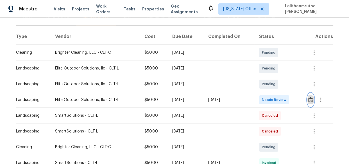
click at [311, 103] on button "button" at bounding box center [311, 99] width 6 height 13
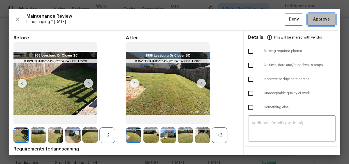
click at [323, 22] on span "Approve" at bounding box center [321, 19] width 17 height 7
click at [323, 22] on div "Maintenance Review Landscaping * Mon, Sep 29 Deny" at bounding box center [174, 19] width 322 height 12
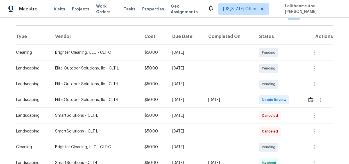
click at [323, 22] on div "Visits Work Orders Maintenance Notes Condition Adjustments Costs Photos Floor P…" at bounding box center [175, 17] width 318 height 17
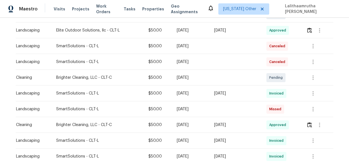
scroll to position [153, 0]
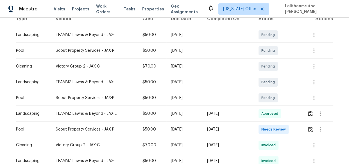
scroll to position [102, 0]
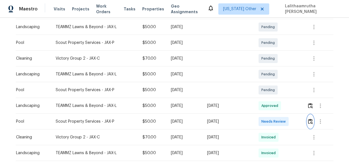
click at [310, 123] on img "button" at bounding box center [310, 121] width 5 height 5
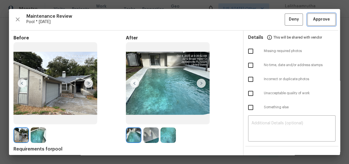
click at [323, 19] on span "Approve" at bounding box center [321, 19] width 17 height 7
